Goal: Task Accomplishment & Management: Manage account settings

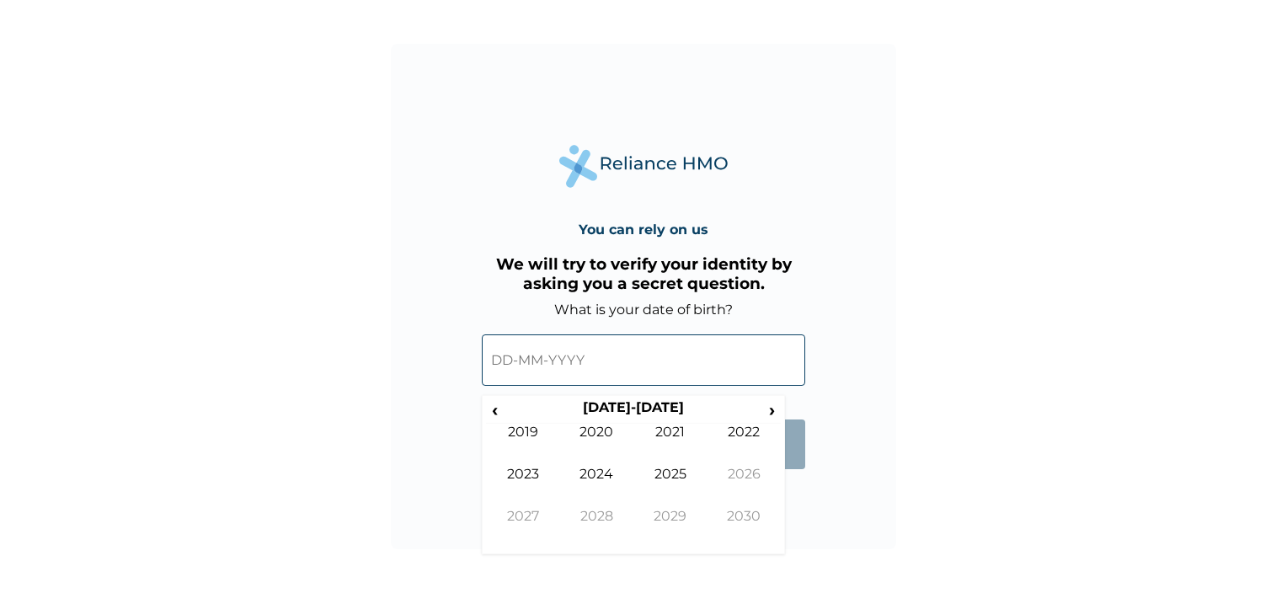
click at [602, 374] on input "text" at bounding box center [643, 359] width 323 height 51
click at [493, 413] on span "‹" at bounding box center [495, 409] width 18 height 21
click at [488, 408] on span "‹" at bounding box center [495, 409] width 18 height 21
click at [607, 483] on td "1994" at bounding box center [597, 487] width 74 height 42
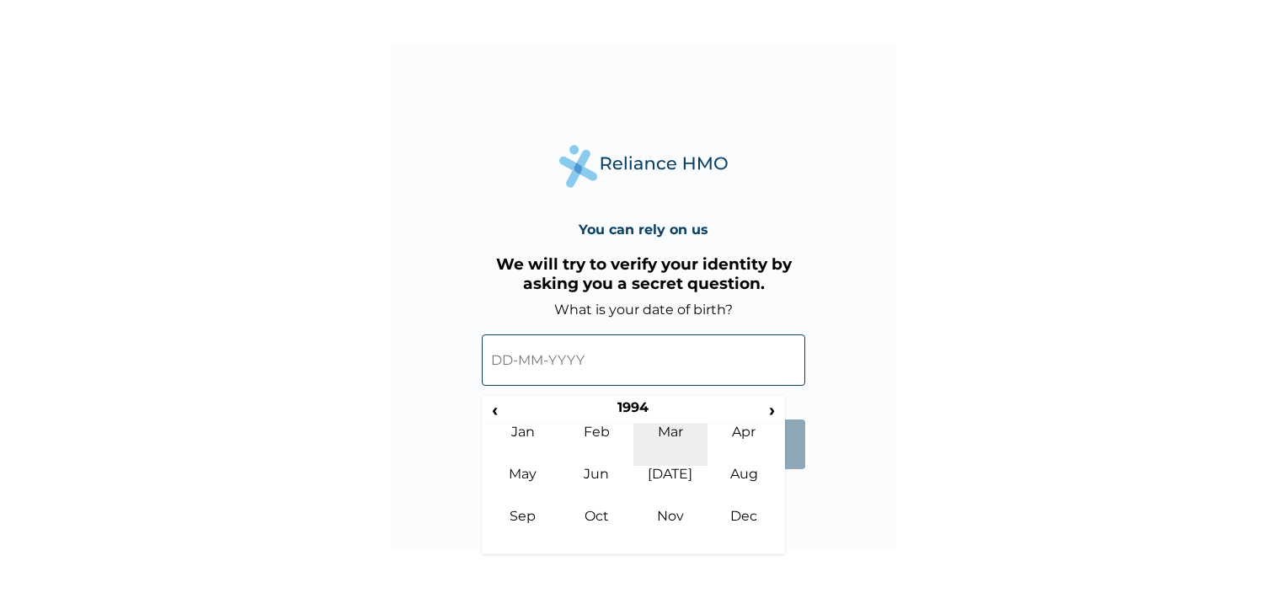
click at [690, 434] on td "Mar" at bounding box center [670, 445] width 74 height 42
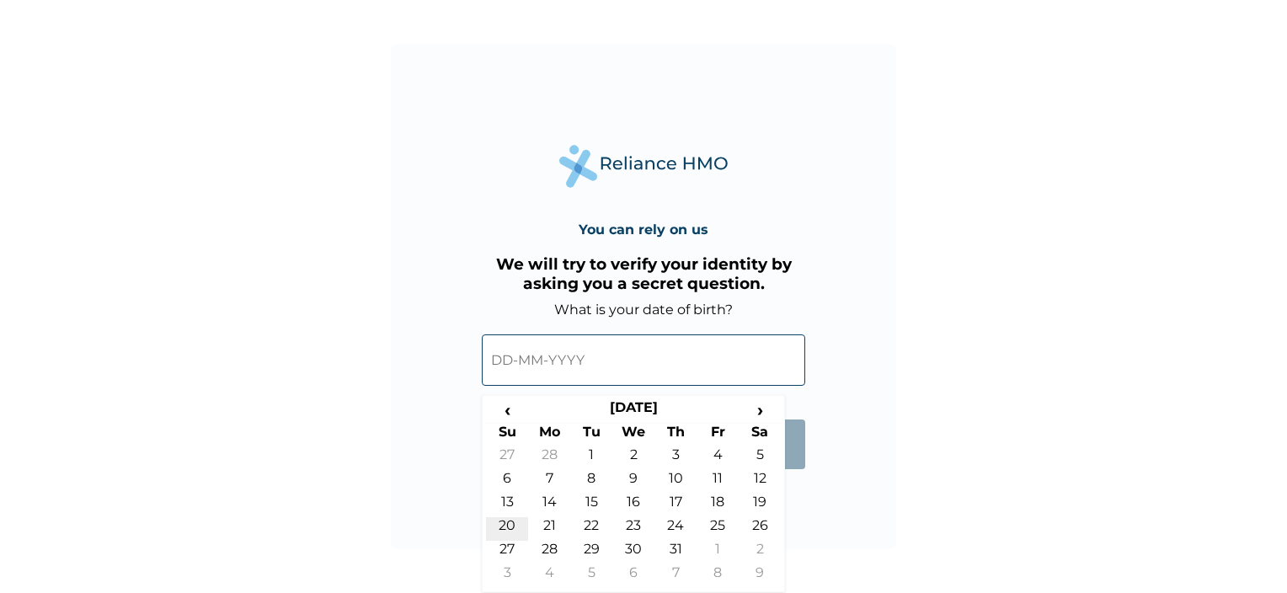
click at [510, 523] on td "20" at bounding box center [507, 529] width 42 height 24
type input "[DATE]"
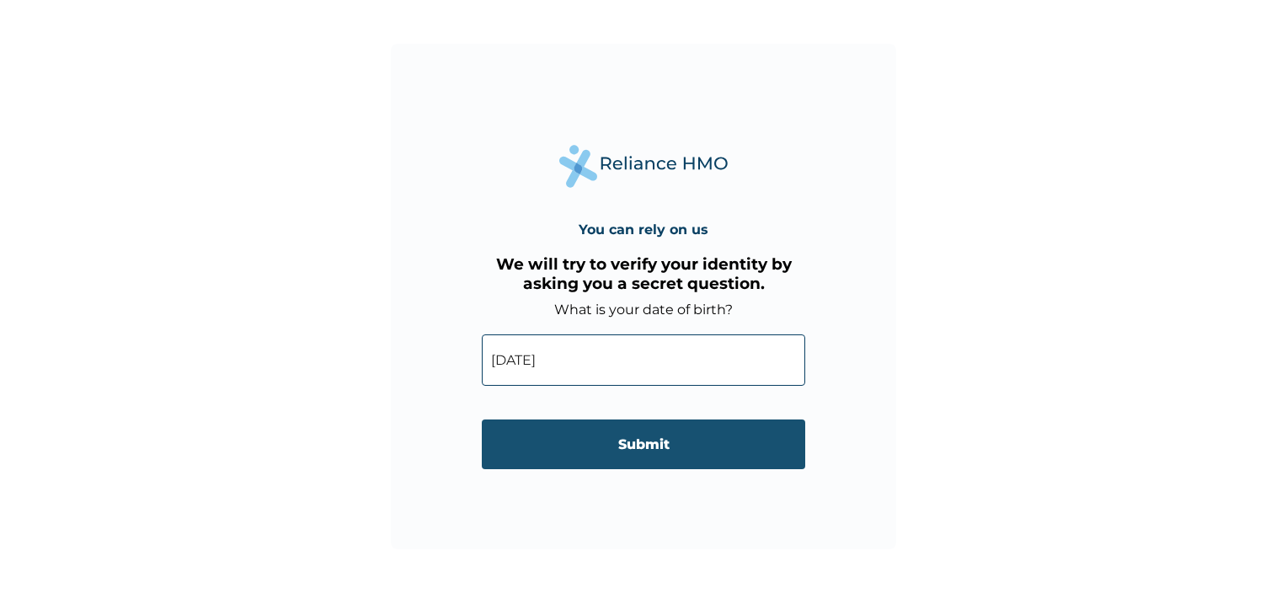
click at [638, 451] on input "Submit" at bounding box center [643, 444] width 323 height 50
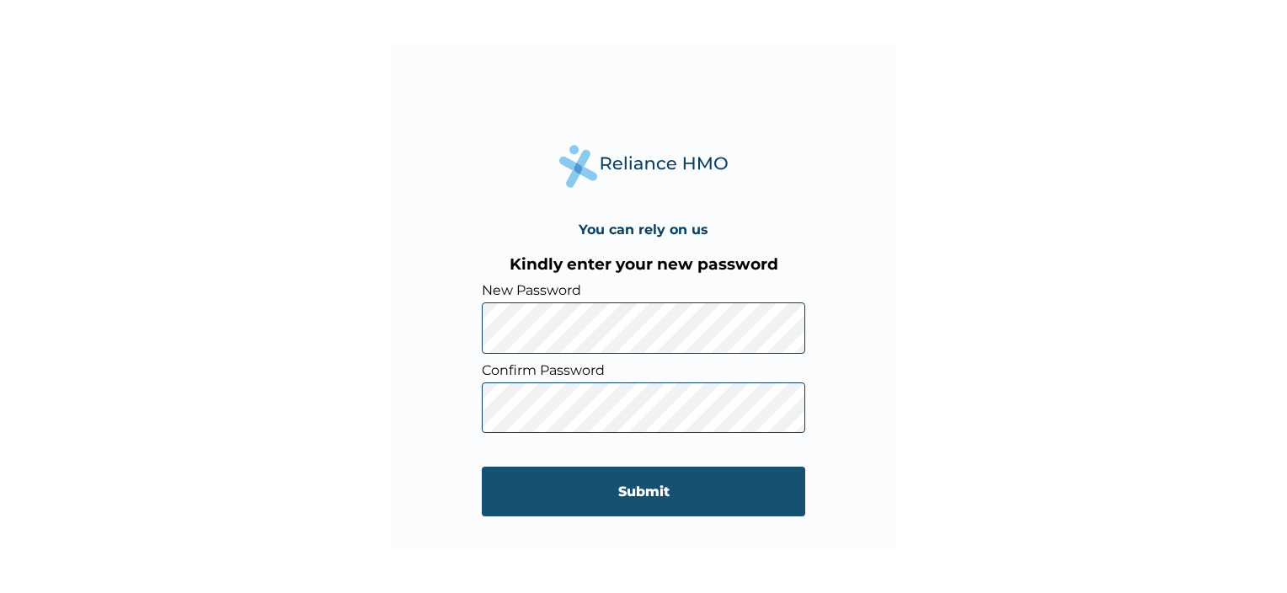
click at [696, 476] on input "Submit" at bounding box center [643, 492] width 323 height 50
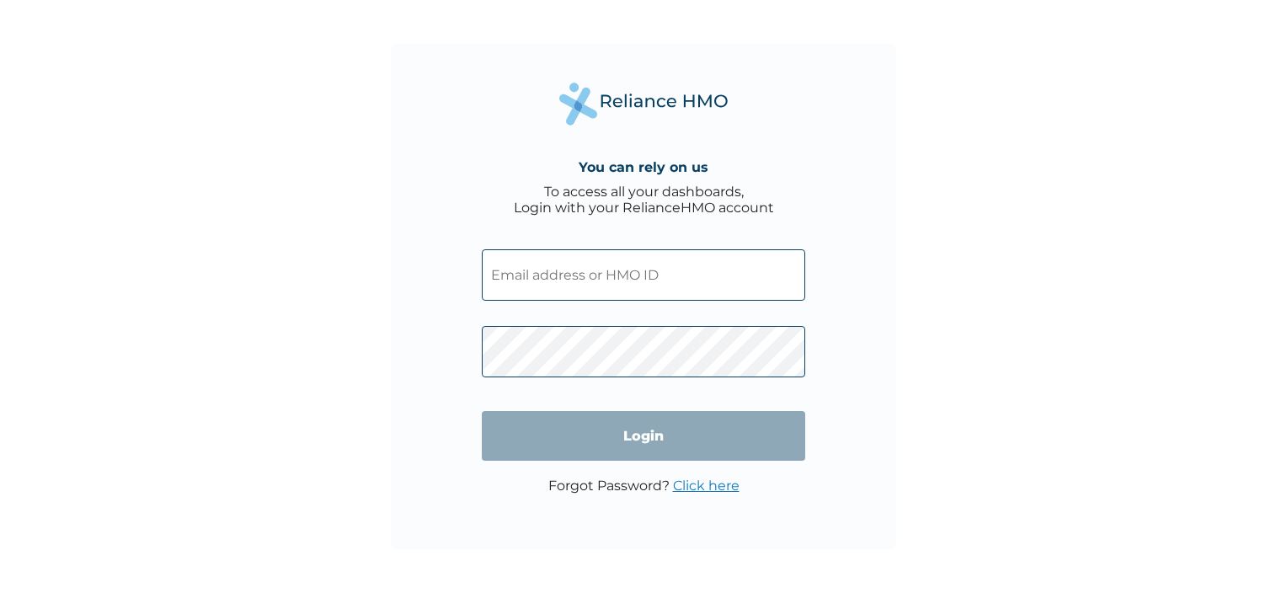
type input "FQX/10001/A"
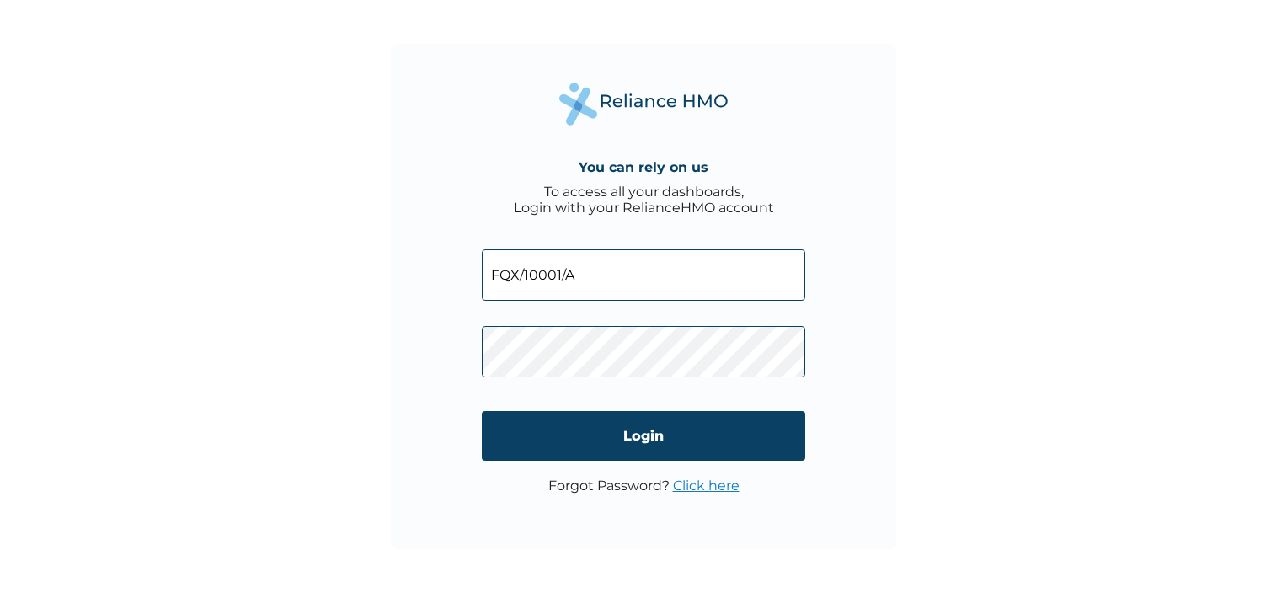
click at [515, 162] on div "You can rely on us To access all your dashboards, Login with your RelianceHMO a…" at bounding box center [643, 296] width 505 height 505
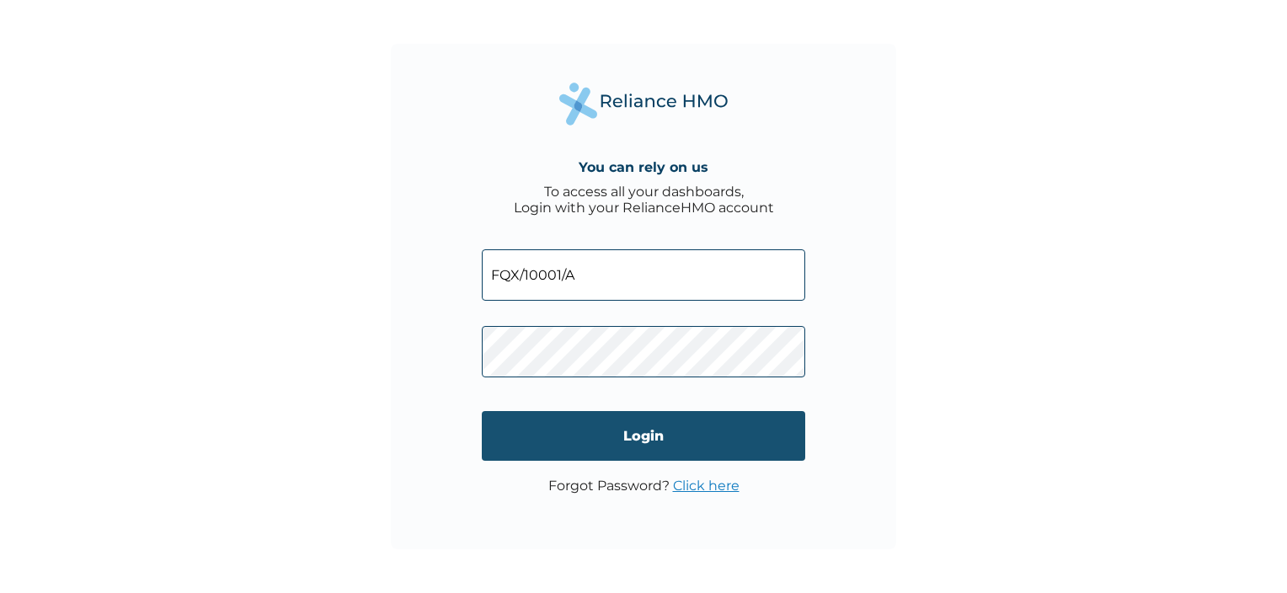
click at [594, 438] on input "Login" at bounding box center [643, 436] width 323 height 50
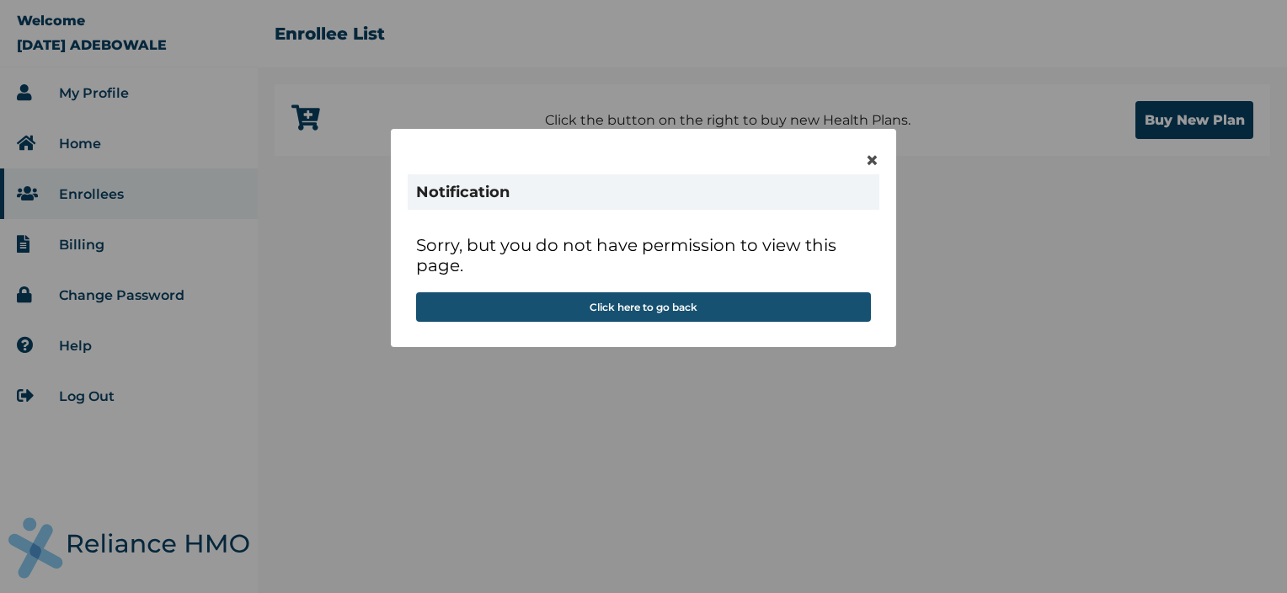
click at [674, 312] on button "Click here to go back" at bounding box center [643, 306] width 455 height 29
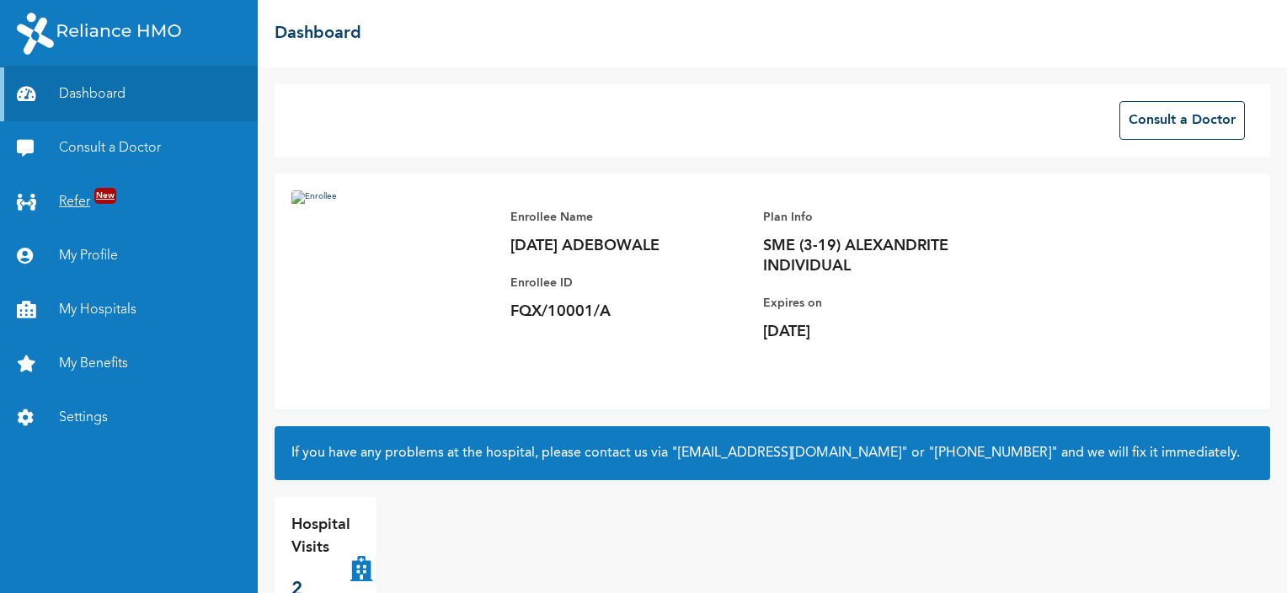
click at [114, 205] on link "Refer New" at bounding box center [129, 202] width 258 height 54
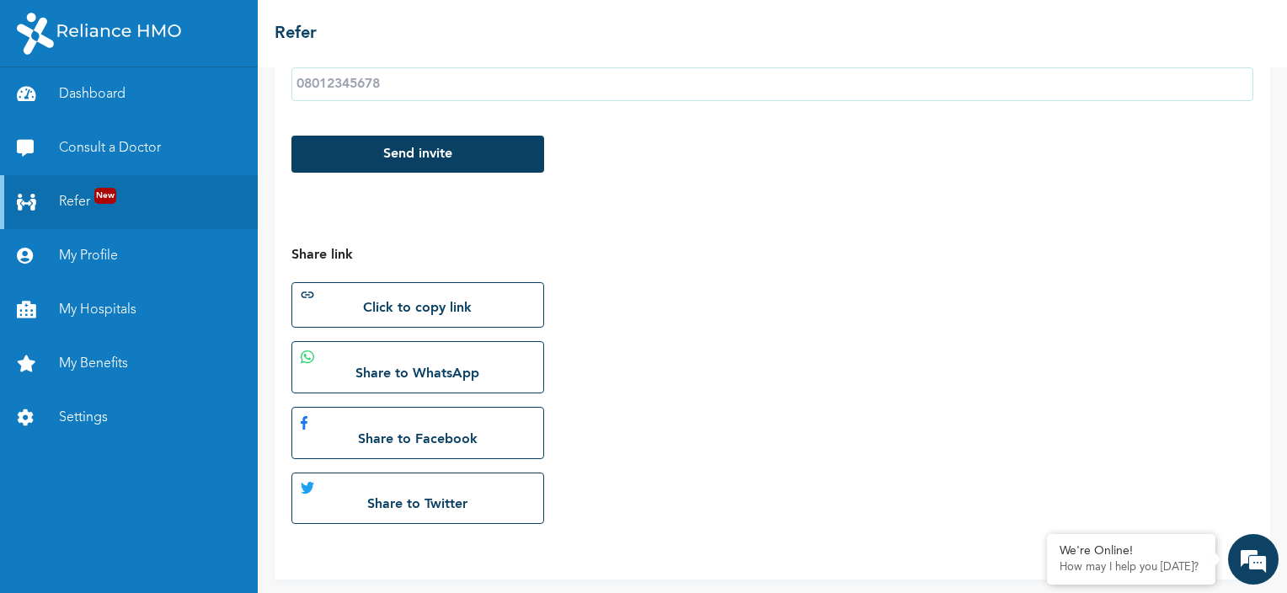
scroll to position [363, 0]
